Goal: Subscribe to service/newsletter

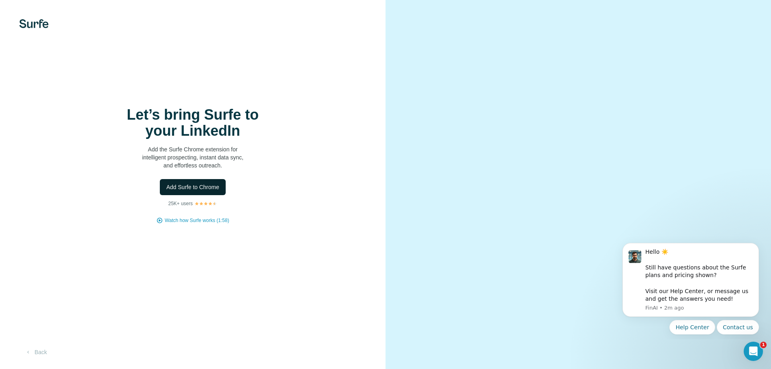
click at [210, 190] on span "Add Surfe to Chrome" at bounding box center [192, 187] width 53 height 8
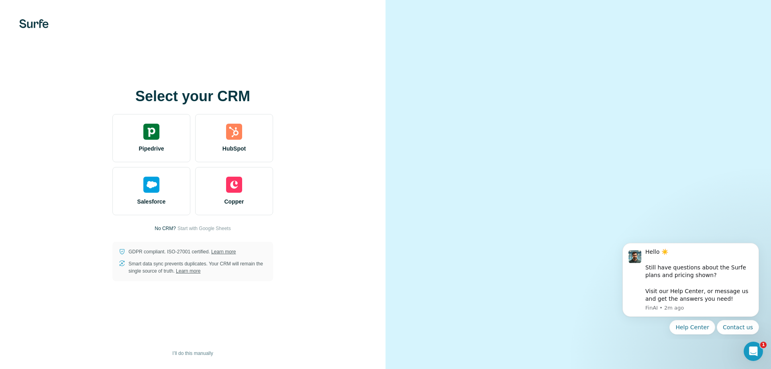
drag, startPoint x: 512, startPoint y: 97, endPoint x: 516, endPoint y: 97, distance: 4.0
click at [512, 112] on video at bounding box center [578, 184] width 289 height 145
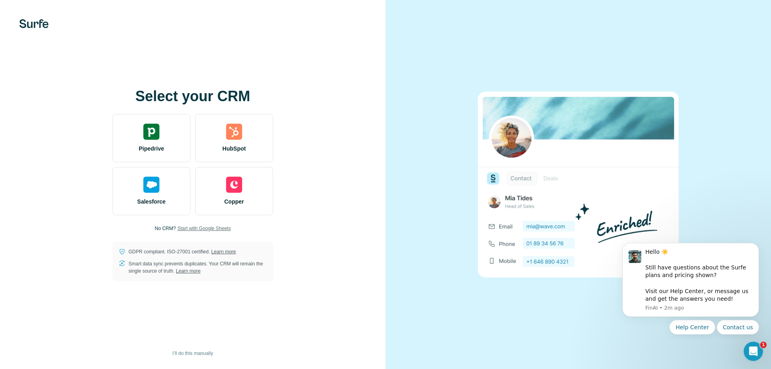
click at [181, 229] on span "Start with Google Sheets" at bounding box center [204, 228] width 53 height 7
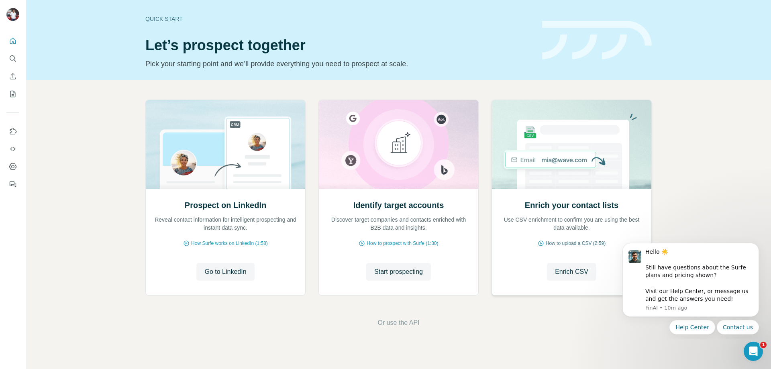
click at [582, 245] on span "How to upload a CSV (2:59)" at bounding box center [576, 243] width 60 height 7
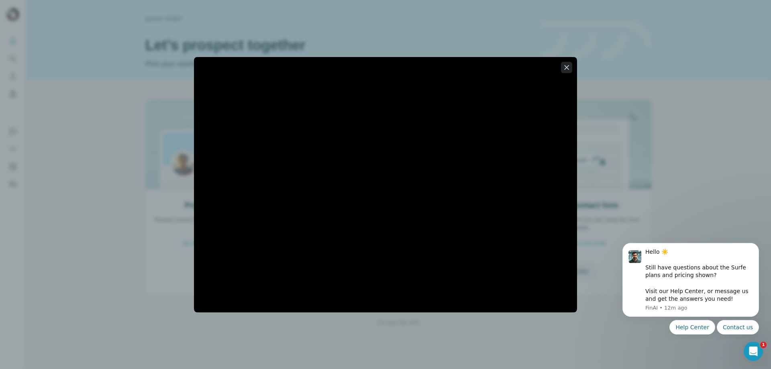
click at [567, 65] on icon "button" at bounding box center [567, 67] width 8 height 8
